Goal: Task Accomplishment & Management: Manage account settings

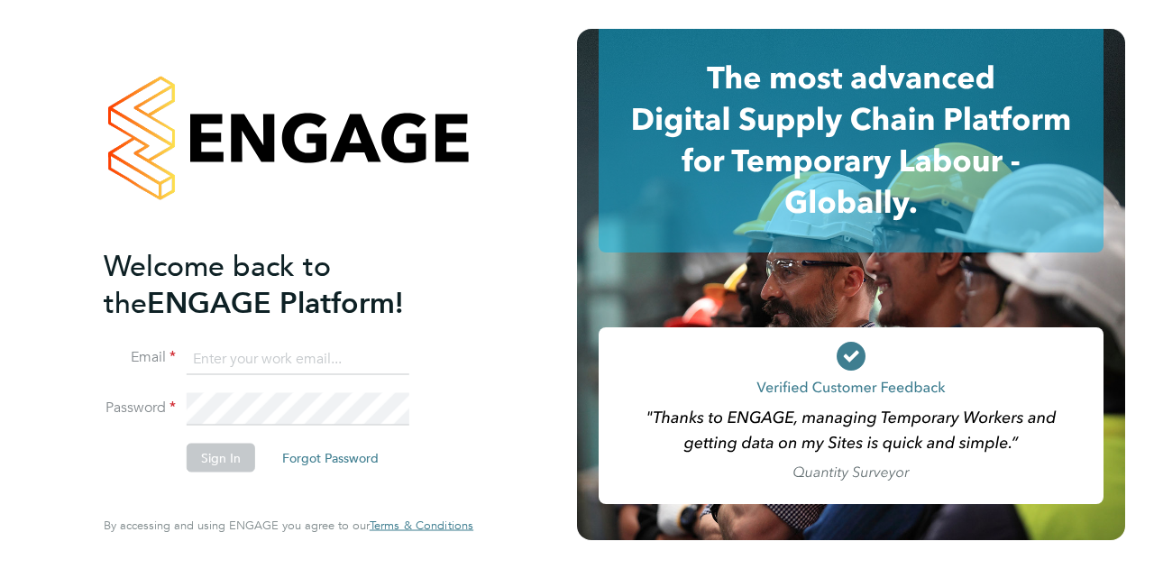
type input "anthony.percy@wates.co.uk"
click at [211, 466] on button "Sign In" at bounding box center [221, 457] width 69 height 29
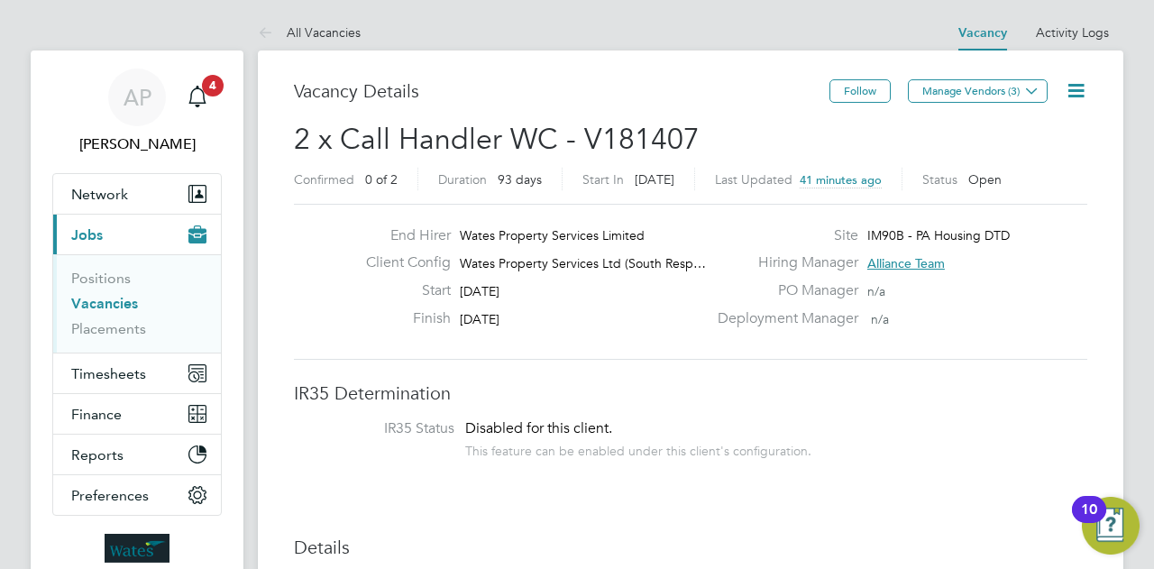
click at [1079, 96] on icon at bounding box center [1076, 90] width 23 height 23
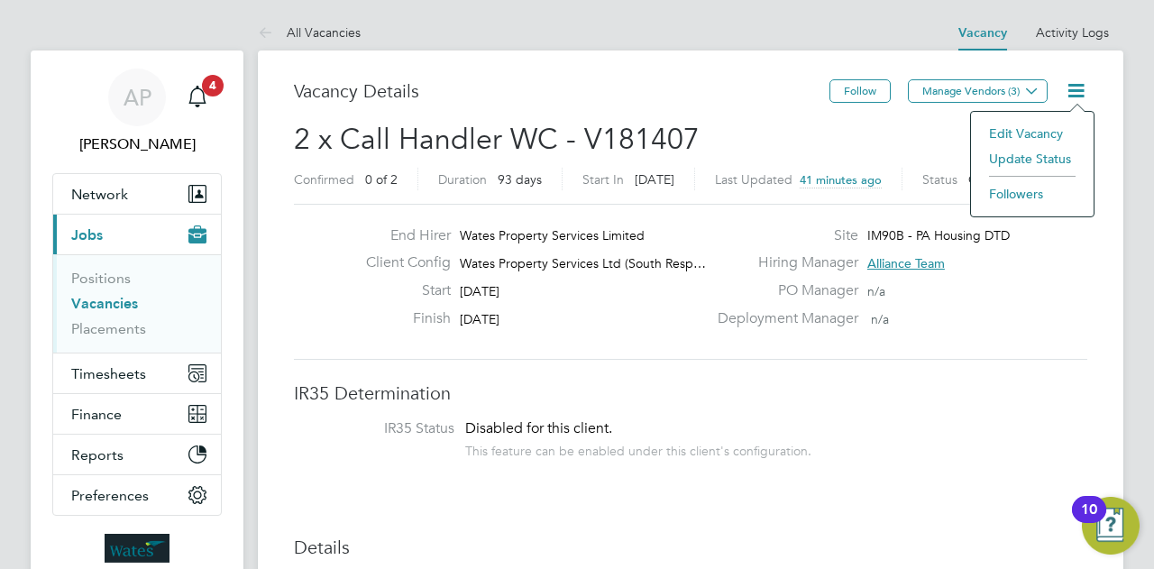
click at [1018, 344] on div "End Hirer Wates Property Services Limited Client Config Wates Property Services…" at bounding box center [691, 282] width 794 height 156
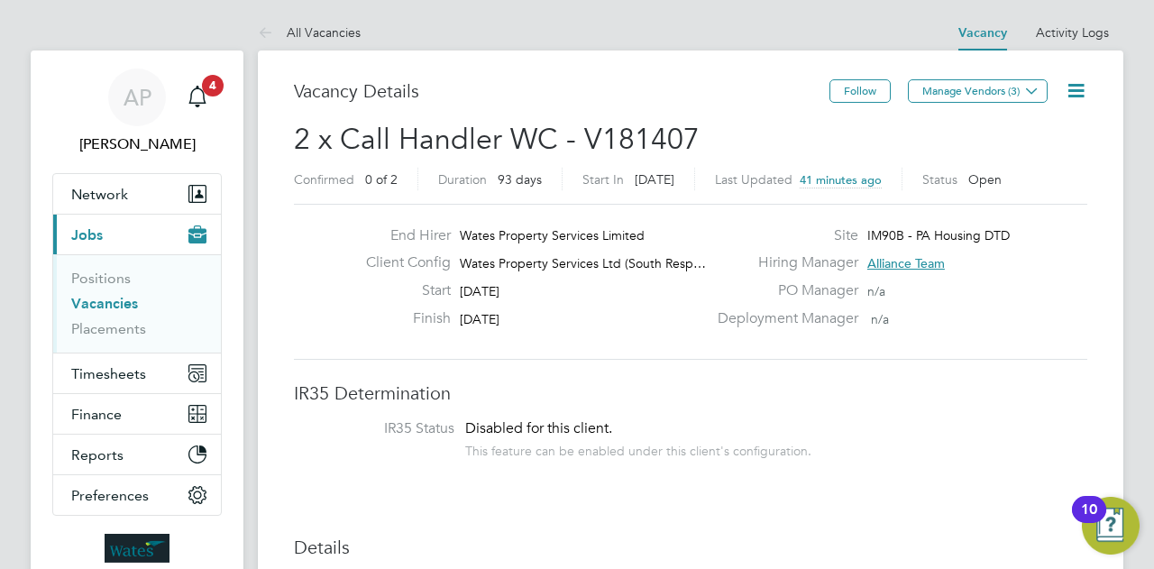
click at [1086, 88] on icon at bounding box center [1076, 90] width 23 height 23
click at [1078, 83] on icon at bounding box center [1076, 90] width 23 height 23
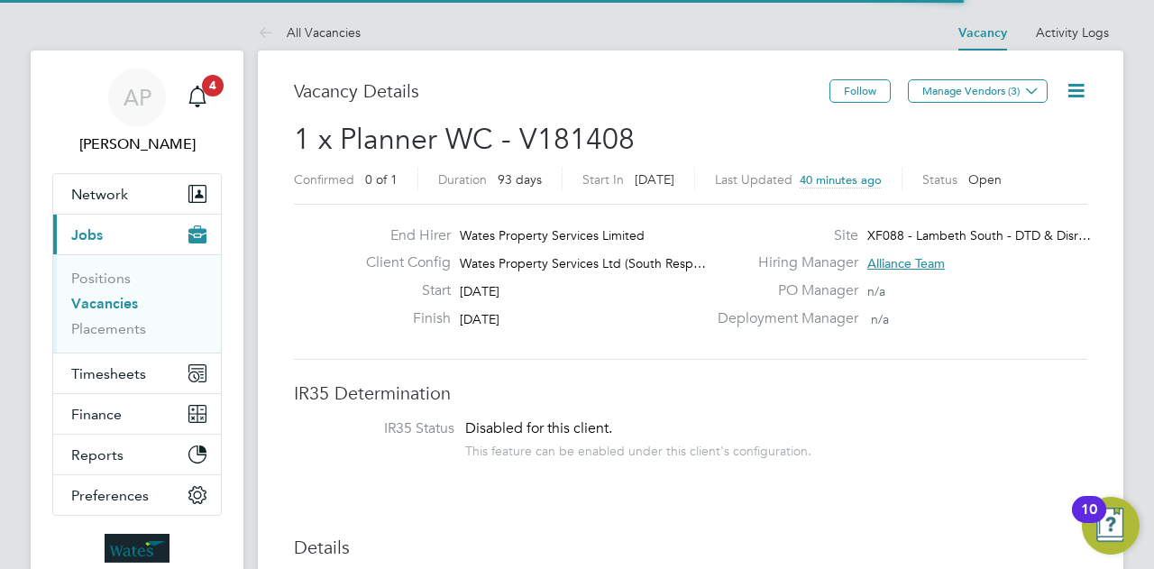
click at [1069, 91] on icon at bounding box center [1076, 90] width 23 height 23
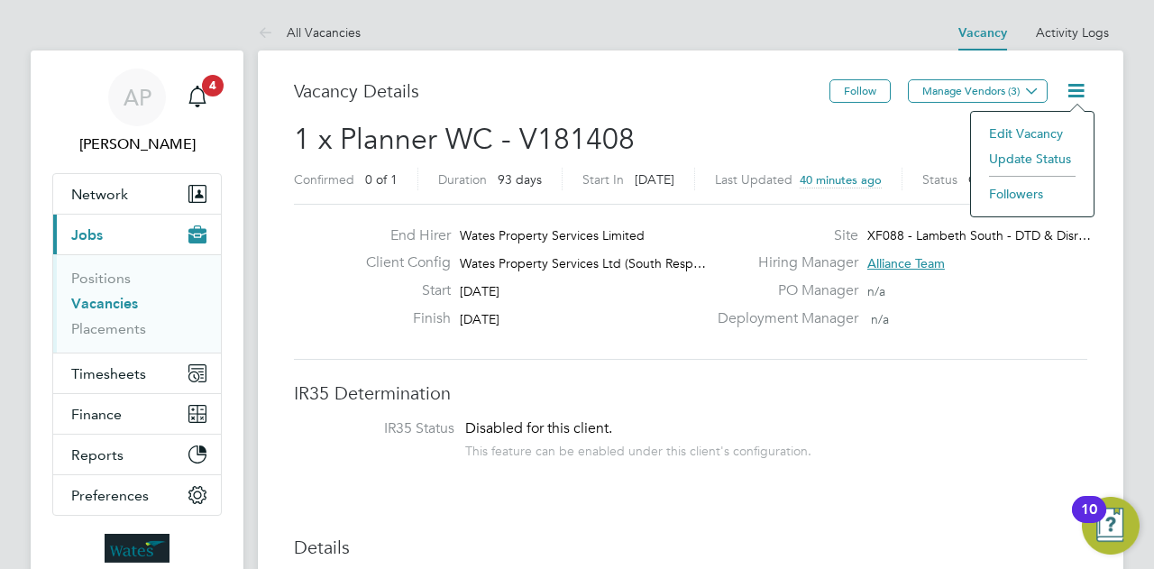
click at [1024, 161] on li "Update Status" at bounding box center [1032, 158] width 105 height 25
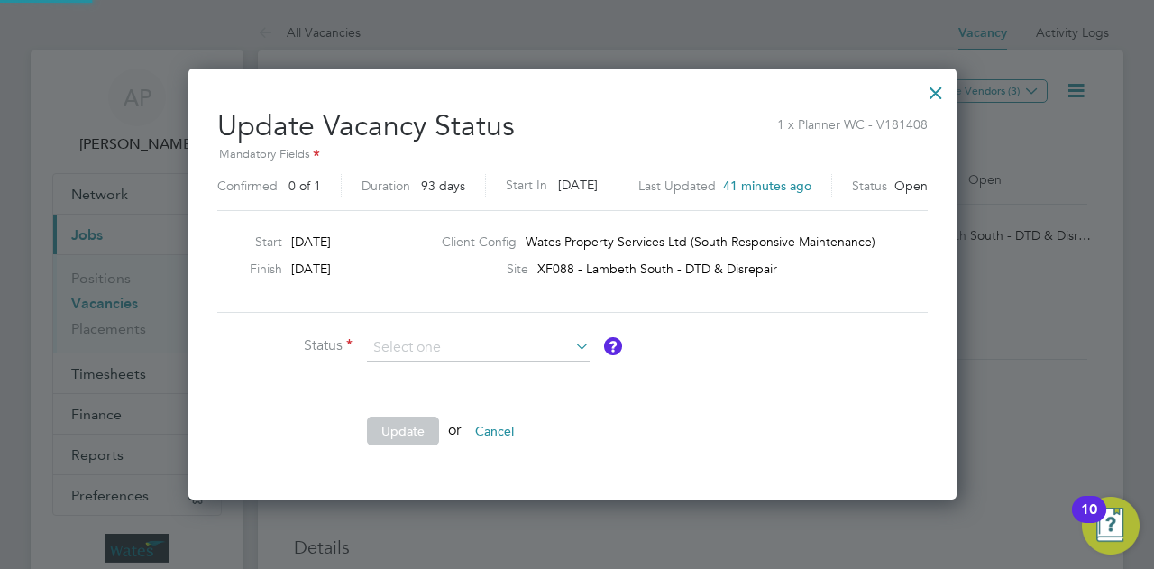
scroll to position [428, 777]
click at [950, 93] on div at bounding box center [936, 88] width 32 height 32
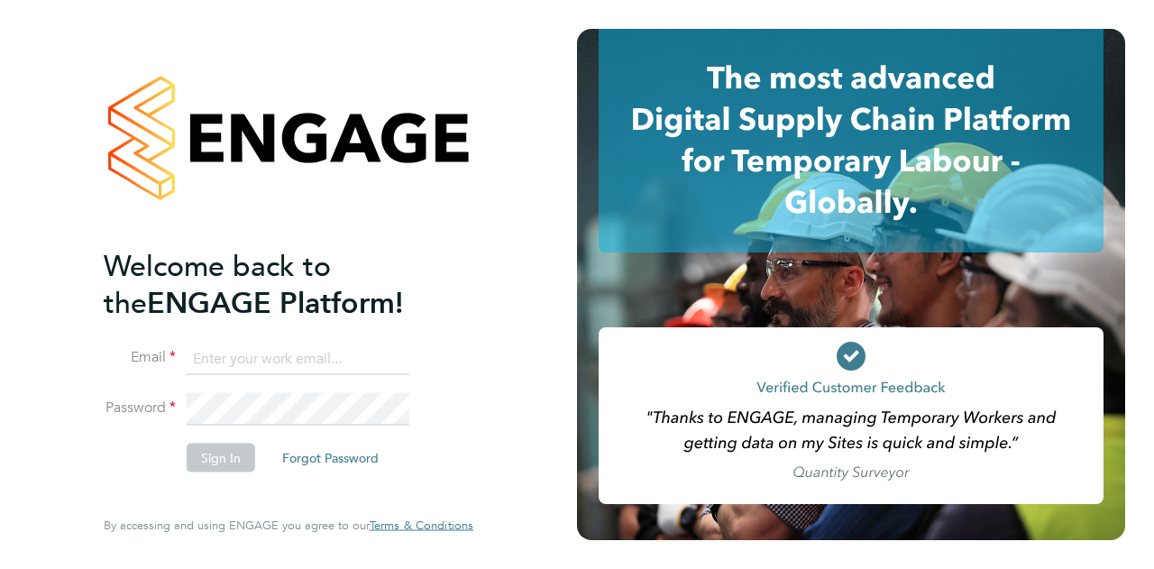
type input "anthony.percy@wates.co.uk"
click at [209, 456] on button "Sign In" at bounding box center [221, 457] width 69 height 29
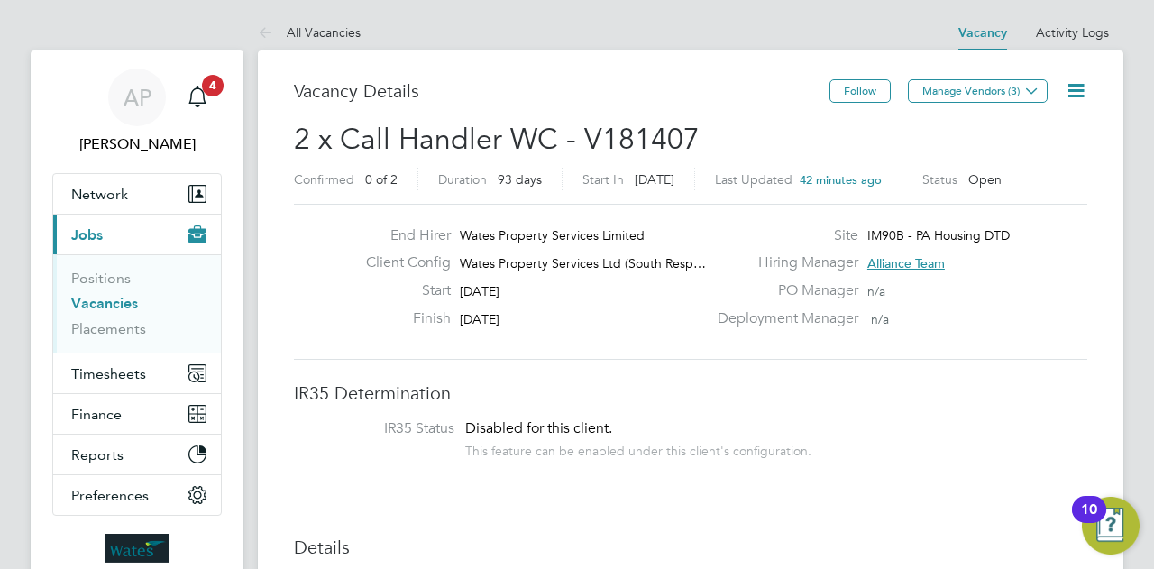
click at [1082, 91] on icon at bounding box center [1076, 90] width 23 height 23
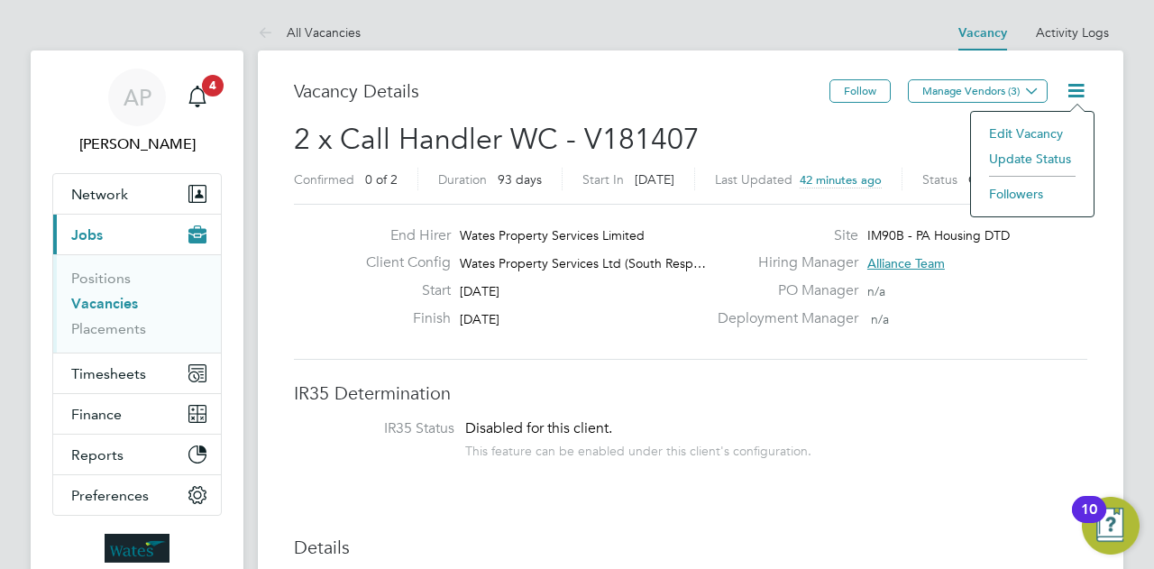
click at [949, 393] on h3 "IR35 Determination" at bounding box center [691, 392] width 794 height 23
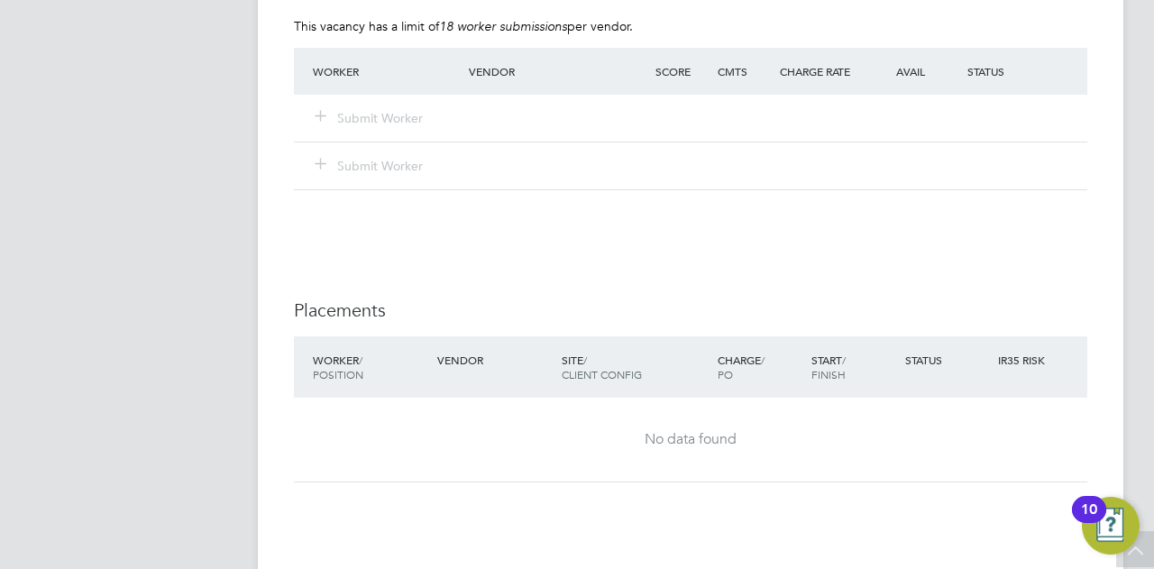
scroll to position [1345, 0]
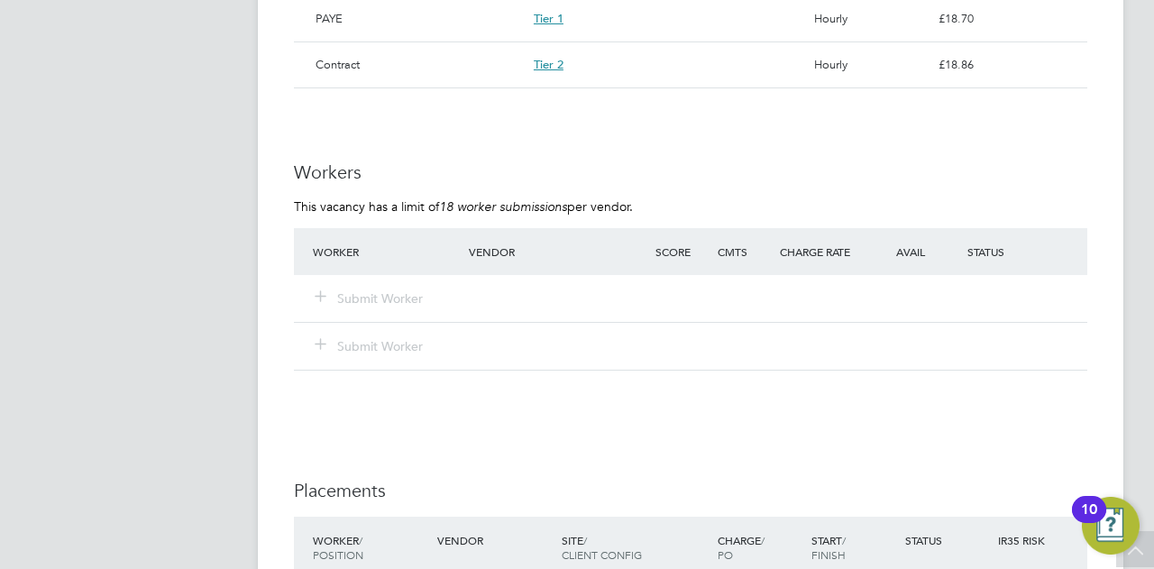
click at [705, 376] on li "Worker Vendor Score Cmts Charge Rate Avail Status Submit Worker Submit Worker" at bounding box center [691, 308] width 794 height 161
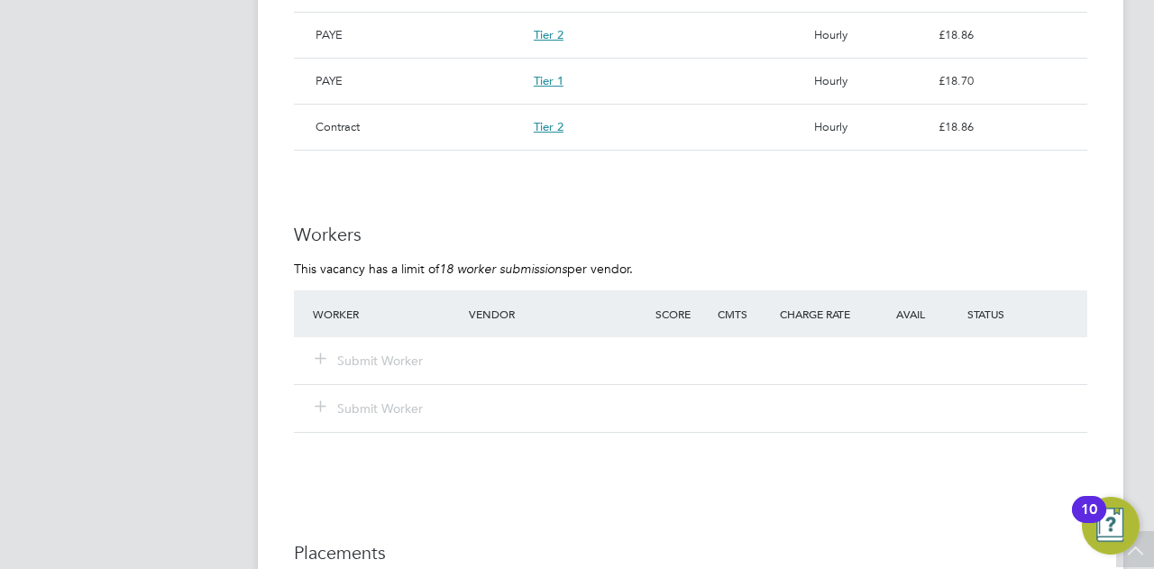
scroll to position [1255, 0]
